Goal: Task Accomplishment & Management: Use online tool/utility

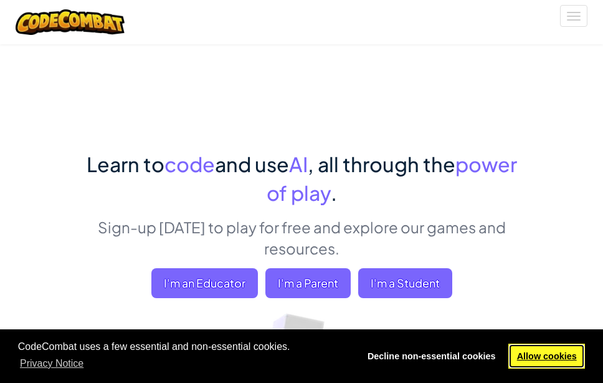
click at [539, 352] on link "Allow cookies" at bounding box center [547, 355] width 77 height 25
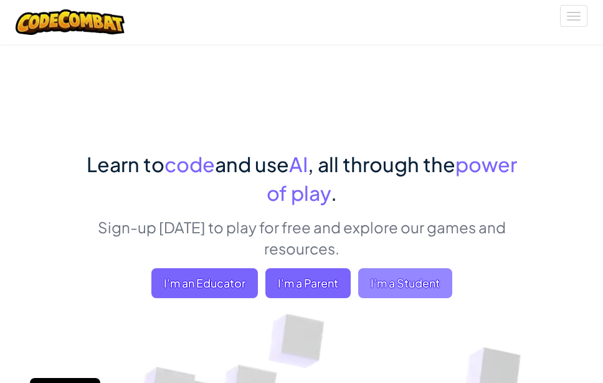
click at [405, 269] on span "I'm a Student" at bounding box center [405, 283] width 94 height 30
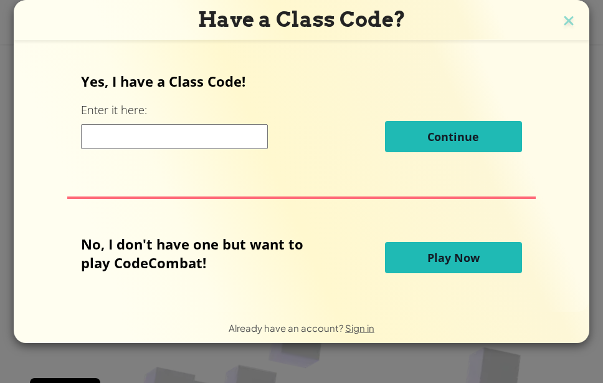
click at [247, 138] on input at bounding box center [174, 136] width 187 height 25
click at [573, 24] on img at bounding box center [569, 21] width 16 height 19
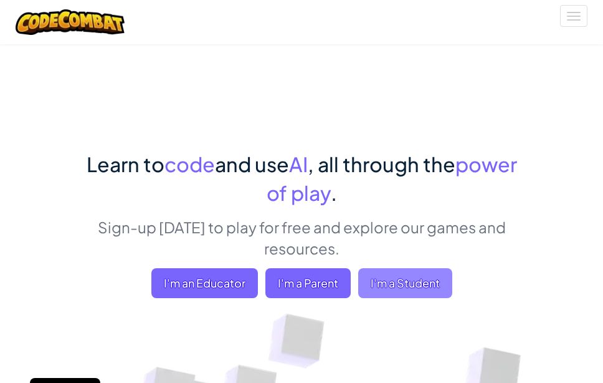
click at [384, 271] on span "I'm a Student" at bounding box center [405, 283] width 94 height 30
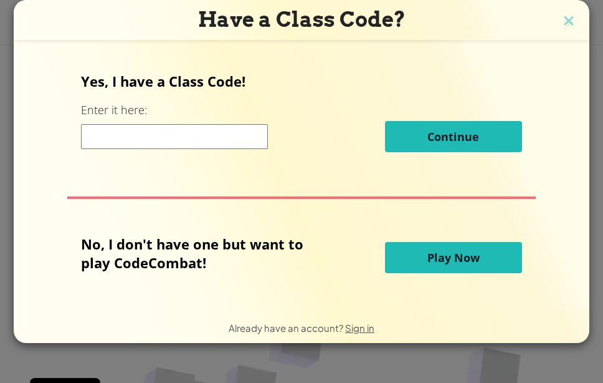
click at [444, 248] on button "Play Now" at bounding box center [453, 257] width 137 height 31
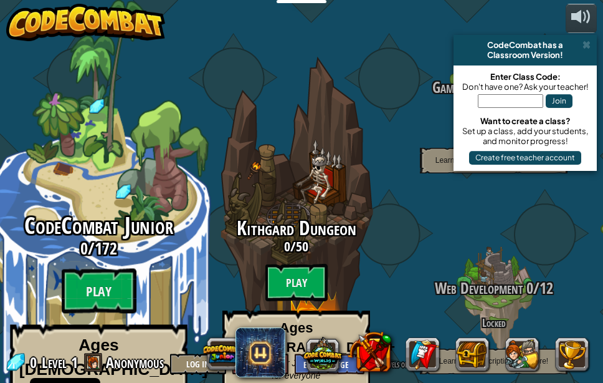
click at [119, 232] on div "CodeCombat Junior 0 / 172 Play Ages [DEMOGRAPHIC_DATA] Blocks or simple text co…" at bounding box center [98, 331] width 237 height 236
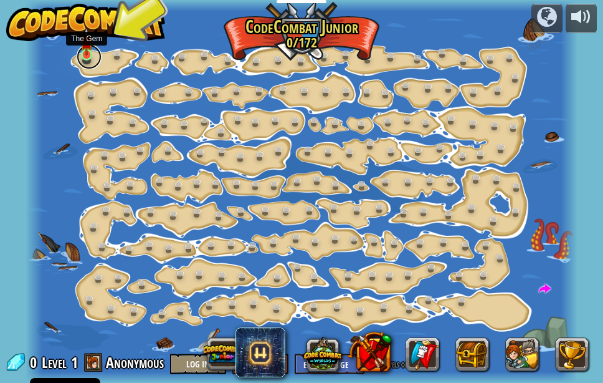
click at [89, 56] on link at bounding box center [89, 56] width 25 height 25
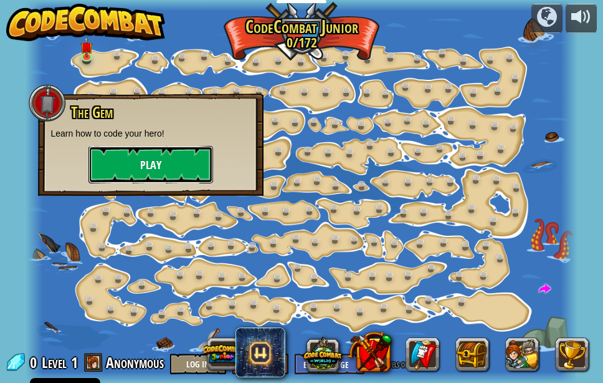
click at [133, 157] on button "Play" at bounding box center [151, 164] width 125 height 37
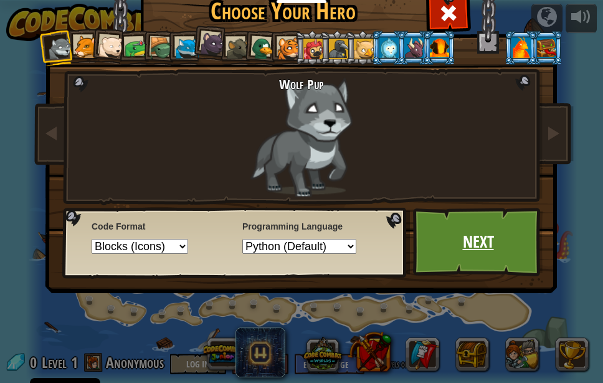
click at [469, 258] on link "Next" at bounding box center [478, 242] width 130 height 69
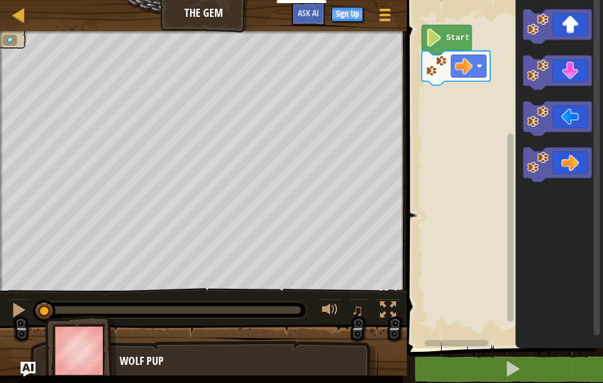
click at [451, 40] on text "Start" at bounding box center [459, 38] width 24 height 9
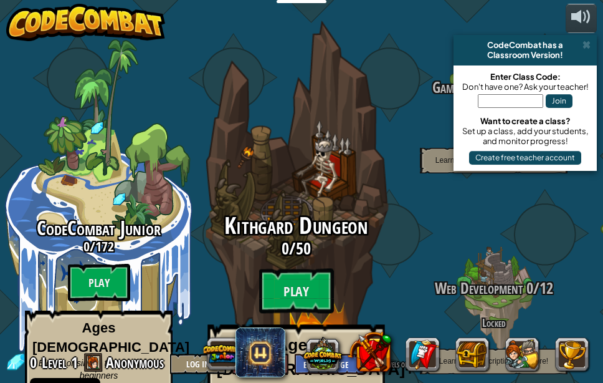
drag, startPoint x: 299, startPoint y: 257, endPoint x: 354, endPoint y: 224, distance: 64.0
click at [354, 224] on div "Kithgard Dungeon 0 / 50 Play Ages [DEMOGRAPHIC_DATA]+ Real Python or JavaScript…" at bounding box center [296, 331] width 237 height 236
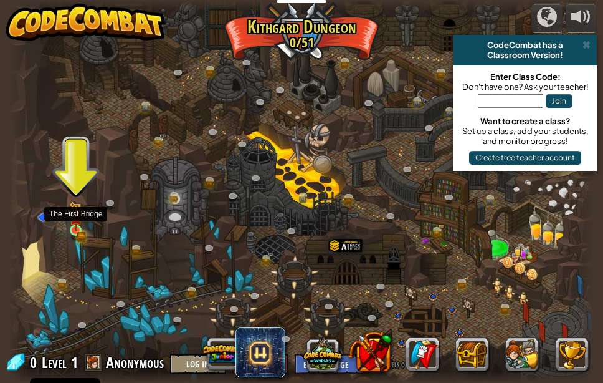
click at [72, 224] on div at bounding box center [76, 230] width 12 height 12
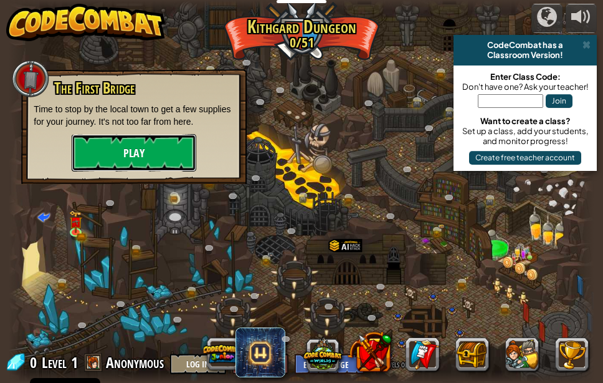
click at [123, 159] on button "Play" at bounding box center [134, 152] width 125 height 37
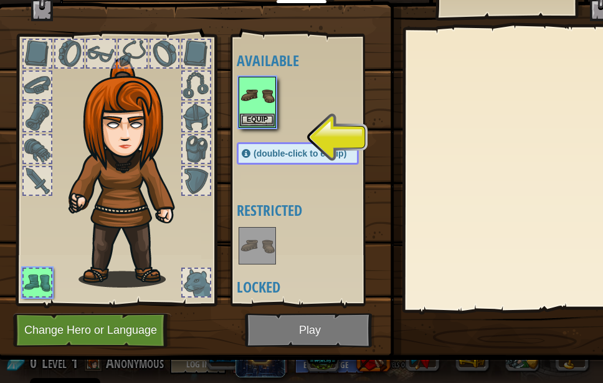
scroll to position [47, 0]
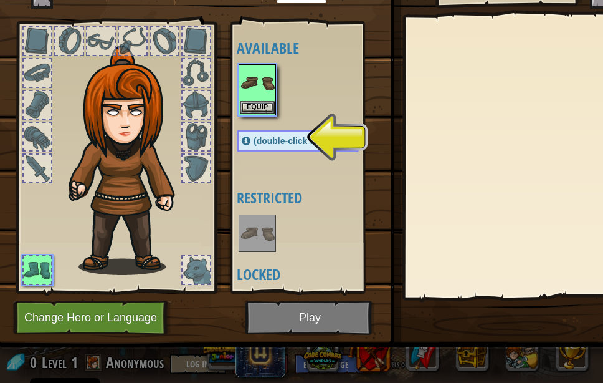
click at [259, 132] on div "(double-click to equip)" at bounding box center [298, 141] width 122 height 22
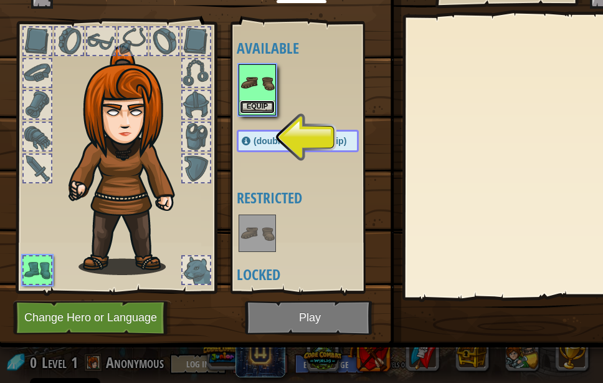
click at [258, 108] on button "Equip" at bounding box center [257, 106] width 35 height 13
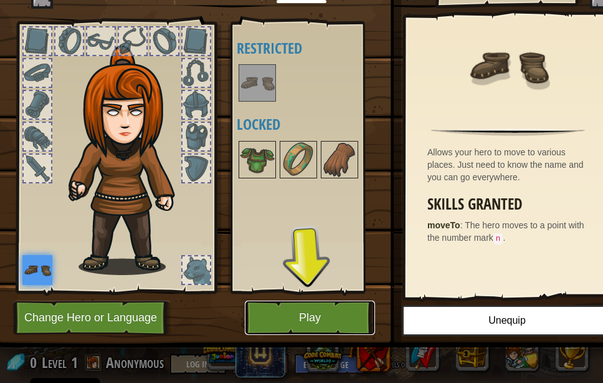
click at [291, 311] on button "Play" at bounding box center [310, 317] width 130 height 34
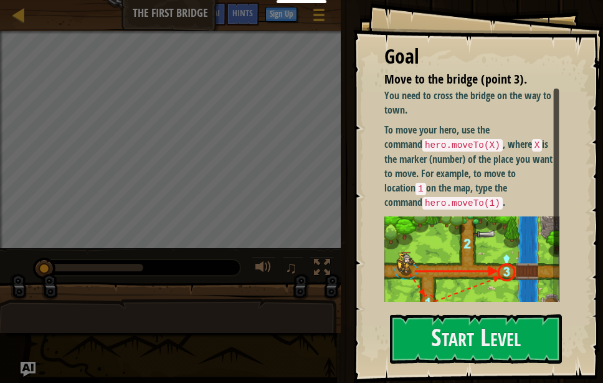
scroll to position [61, 0]
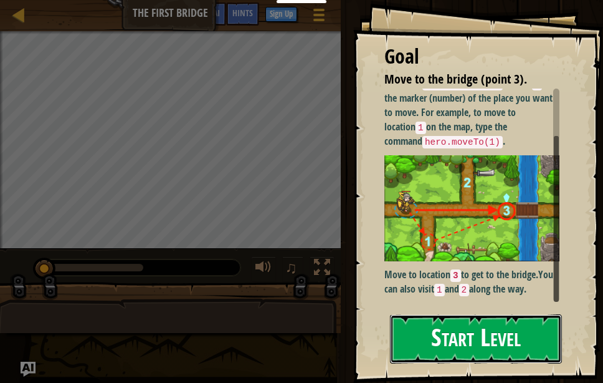
click at [457, 327] on button "Start Level" at bounding box center [476, 338] width 172 height 49
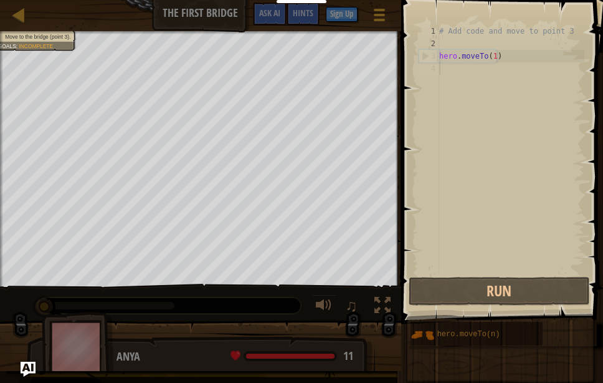
click at [469, 76] on div "# Add code and move to point 3 hero . moveTo ( 1 )" at bounding box center [511, 162] width 148 height 274
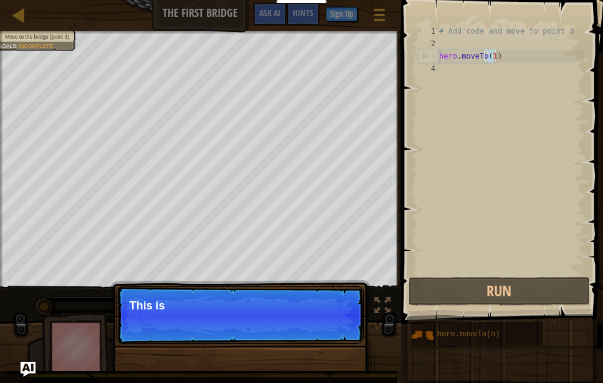
click at [492, 57] on div "# Add code and move to point 3 hero . moveTo ( 1 )" at bounding box center [511, 162] width 148 height 274
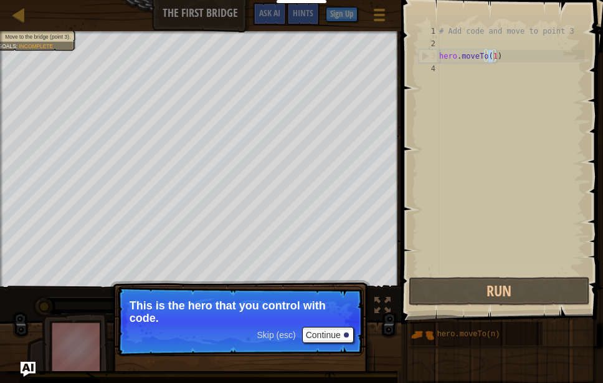
click at [287, 321] on p "This is the hero that you control with code." at bounding box center [240, 311] width 221 height 25
click at [274, 337] on span "Skip (esc)" at bounding box center [276, 335] width 39 height 10
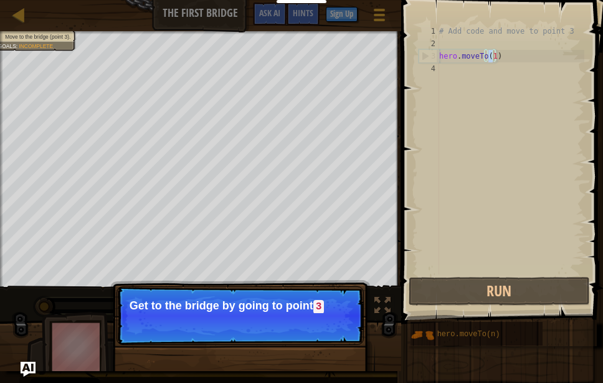
click at [271, 334] on p "Skip (esc) Continue Get to the bridge by going to point 3" at bounding box center [240, 315] width 247 height 59
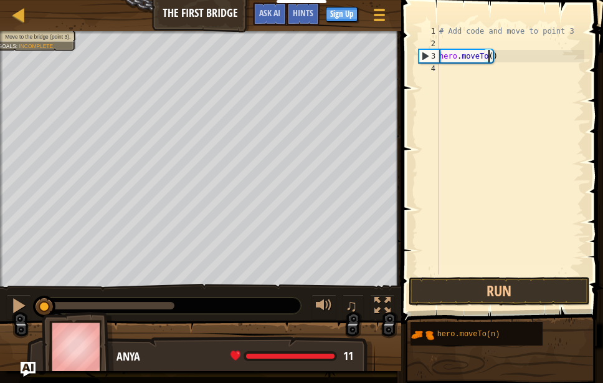
scroll to position [6, 4]
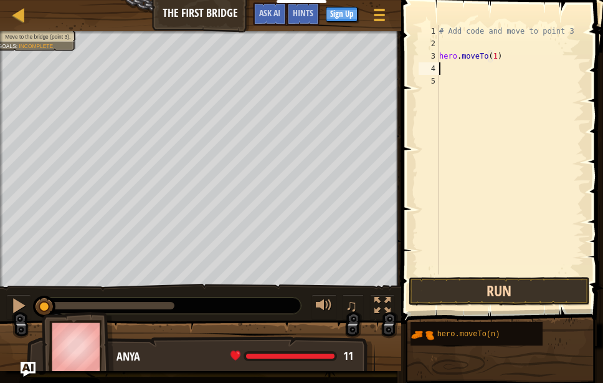
type textarea "hero.moveTo(1)"
click at [520, 281] on button "Run" at bounding box center [499, 291] width 181 height 29
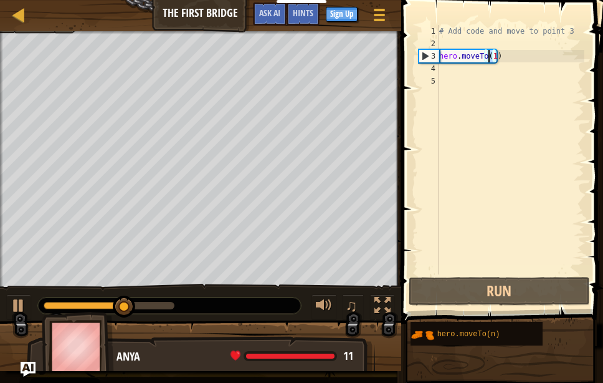
click at [489, 58] on div "# Add code and move to point 3 hero . moveTo ( 1 )" at bounding box center [511, 162] width 148 height 274
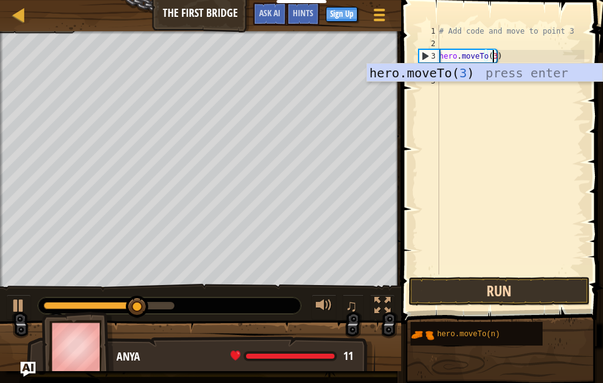
type textarea "hero.moveTo(3)"
click at [506, 285] on button "Run" at bounding box center [499, 291] width 181 height 29
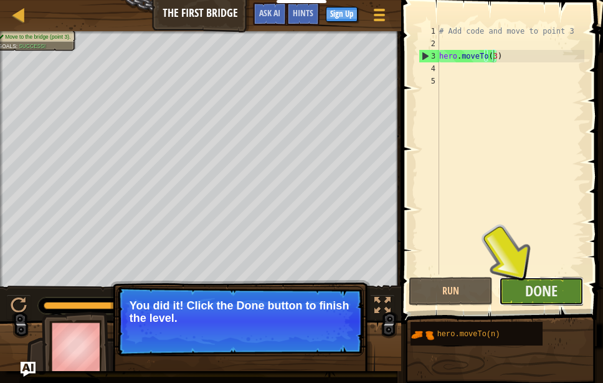
click at [507, 285] on button "Done" at bounding box center [541, 291] width 85 height 29
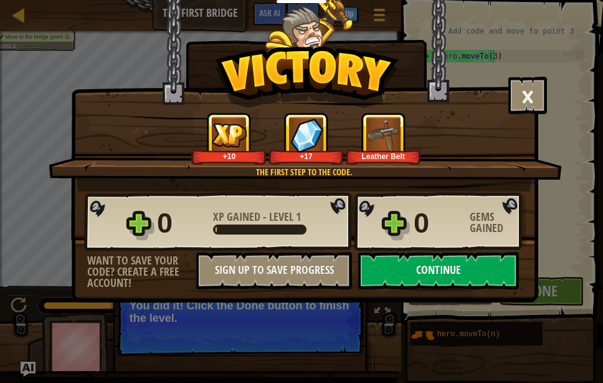
click at [504, 280] on button "Continue" at bounding box center [438, 270] width 161 height 37
